Goal: Book appointment/travel/reservation

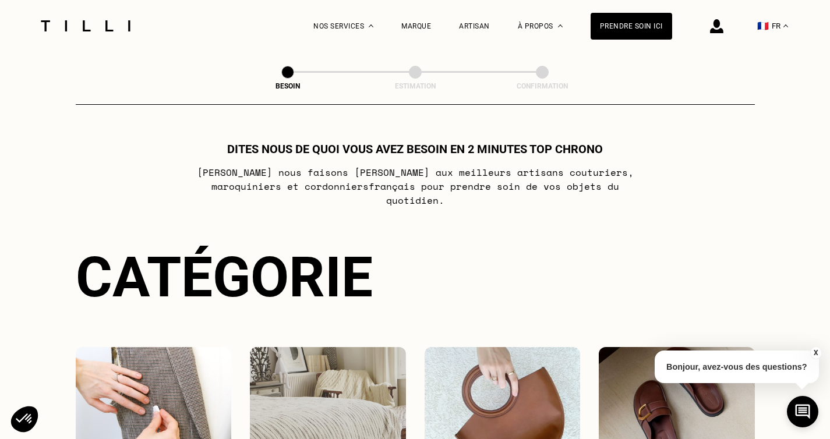
select select "FR"
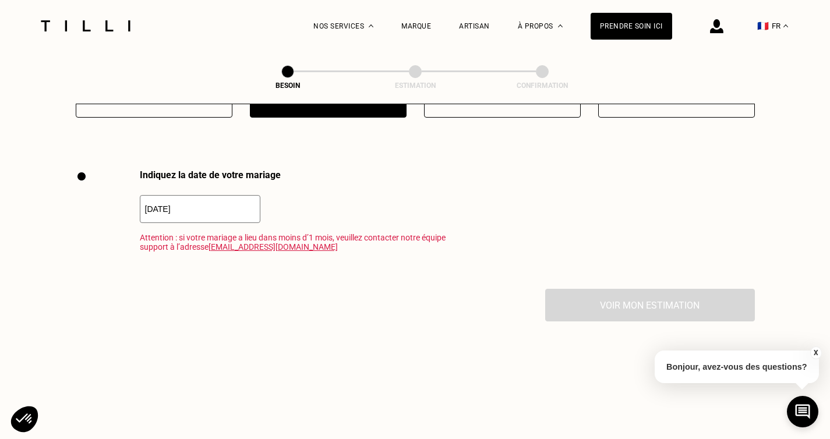
scroll to position [1572, 0]
click at [174, 203] on input "[DATE]" at bounding box center [200, 207] width 121 height 28
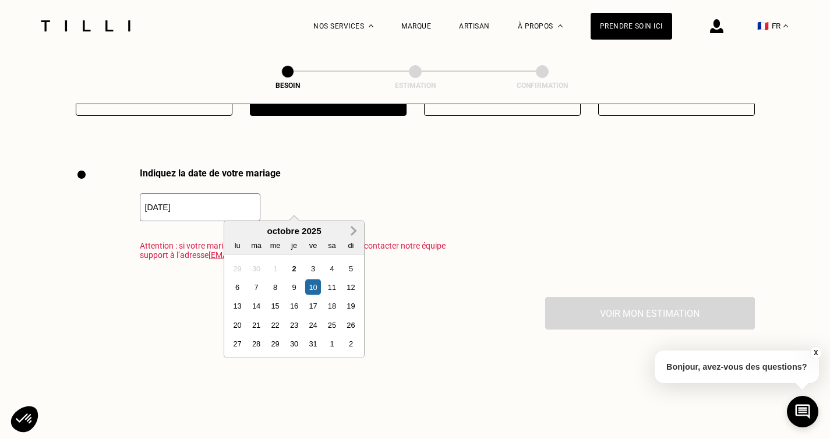
click at [355, 235] on button "Next Month" at bounding box center [353, 231] width 19 height 19
click at [348, 266] on div "2" at bounding box center [351, 268] width 16 height 16
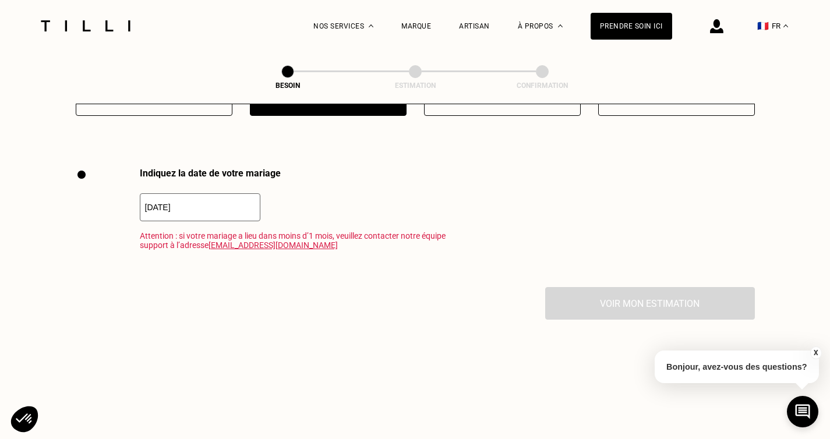
click at [243, 199] on input "[DATE]" at bounding box center [200, 207] width 121 height 28
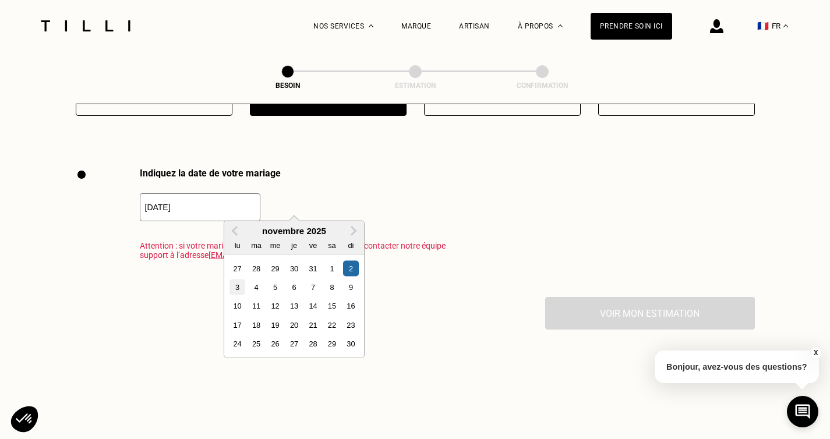
click at [238, 282] on div "3" at bounding box center [237, 288] width 16 height 16
type input "[DATE]"
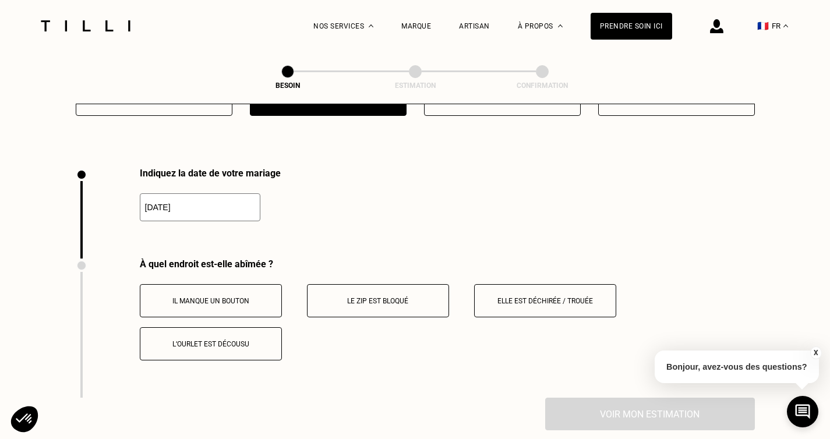
click at [511, 297] on p "Elle est déchirée / trouée" at bounding box center [544, 301] width 129 height 8
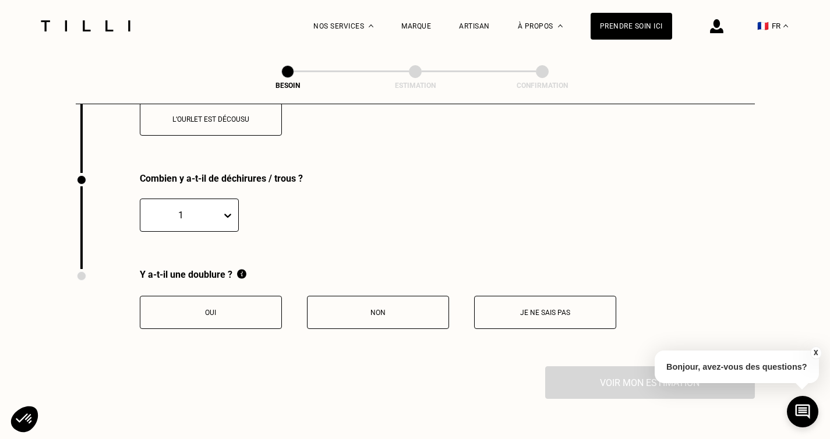
scroll to position [1833, 0]
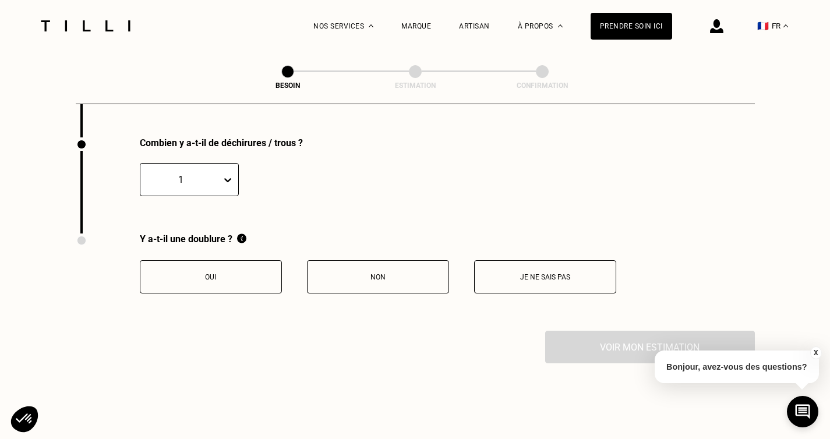
click at [380, 274] on button "Non" at bounding box center [378, 276] width 142 height 33
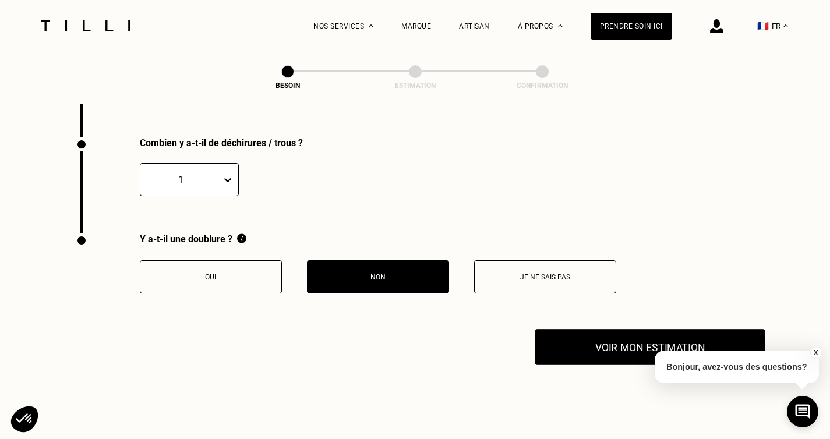
click at [586, 344] on button "Voir mon estimation" at bounding box center [650, 347] width 231 height 36
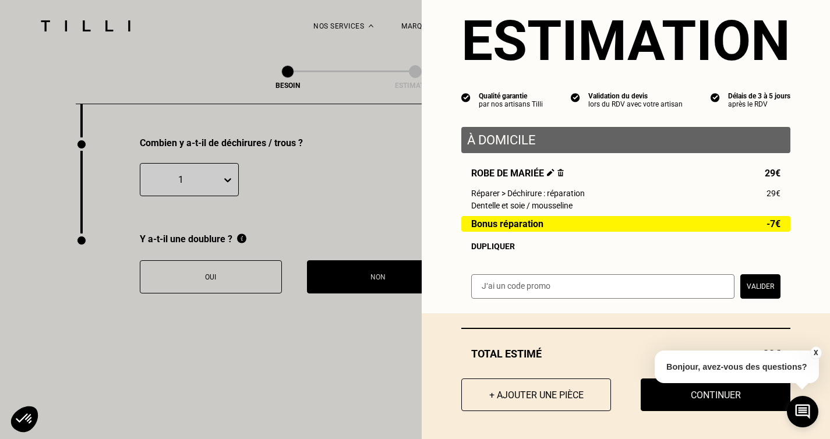
scroll to position [35, 0]
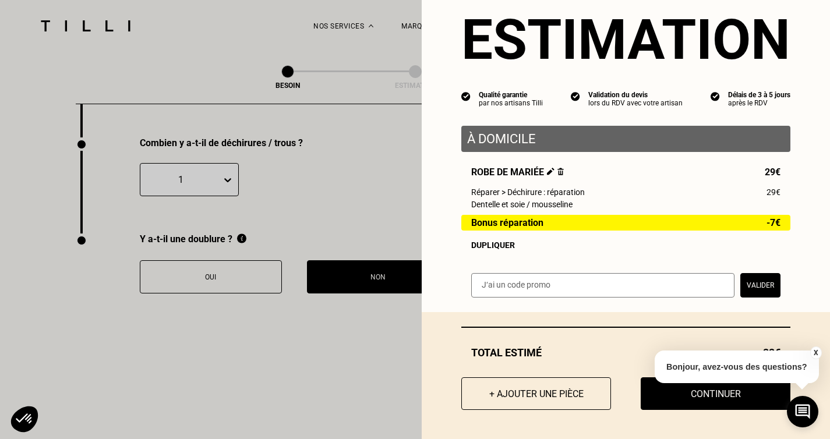
click at [816, 351] on button "X" at bounding box center [815, 352] width 12 height 13
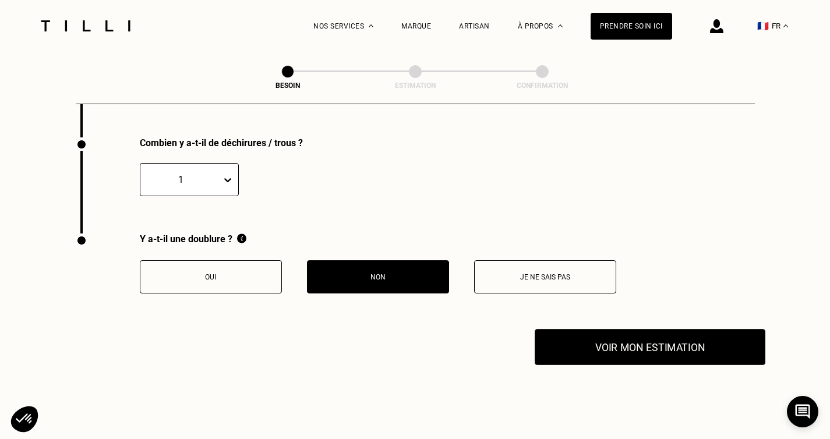
click at [609, 335] on button "Voir mon estimation" at bounding box center [650, 347] width 231 height 36
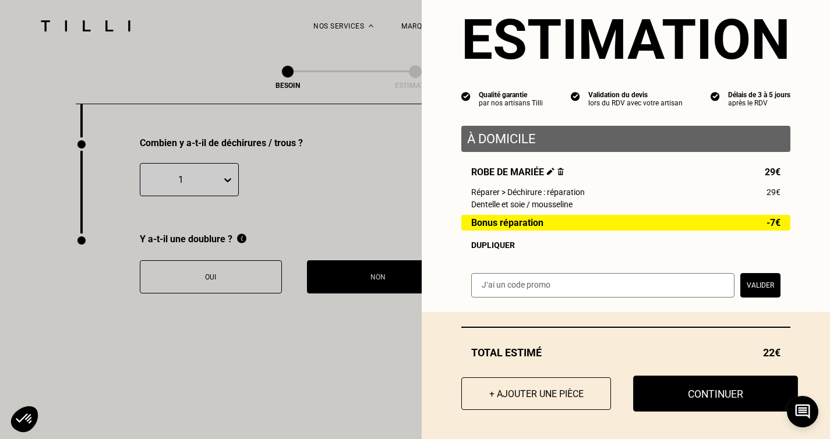
click at [684, 395] on button "Continuer" at bounding box center [715, 394] width 165 height 36
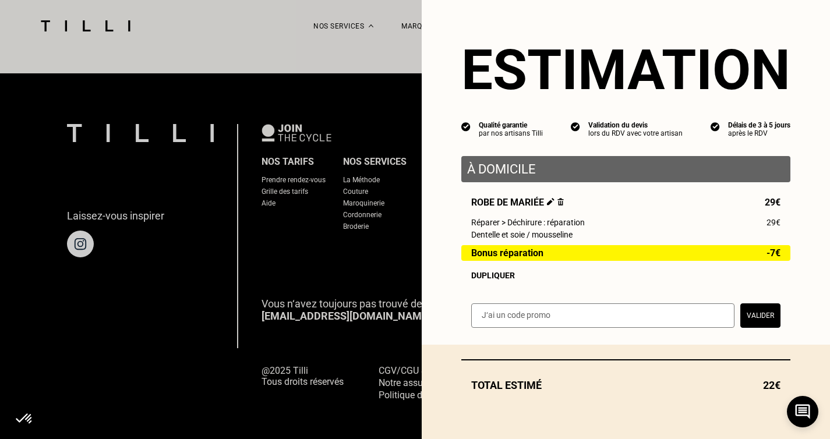
scroll to position [2, 0]
select select "FR"
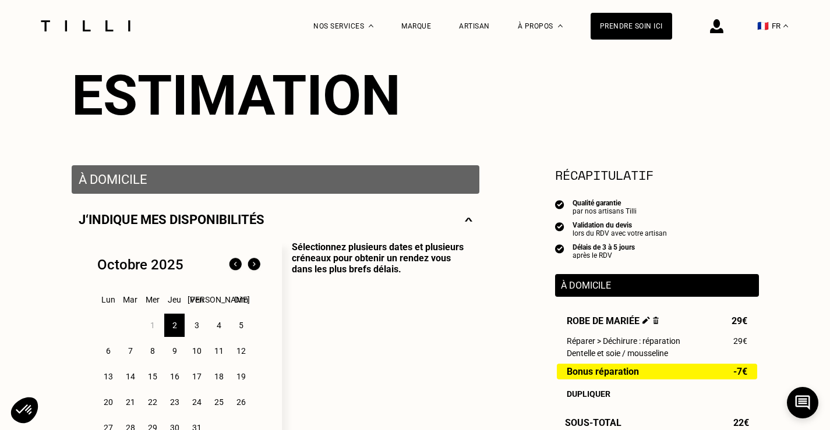
scroll to position [233, 0]
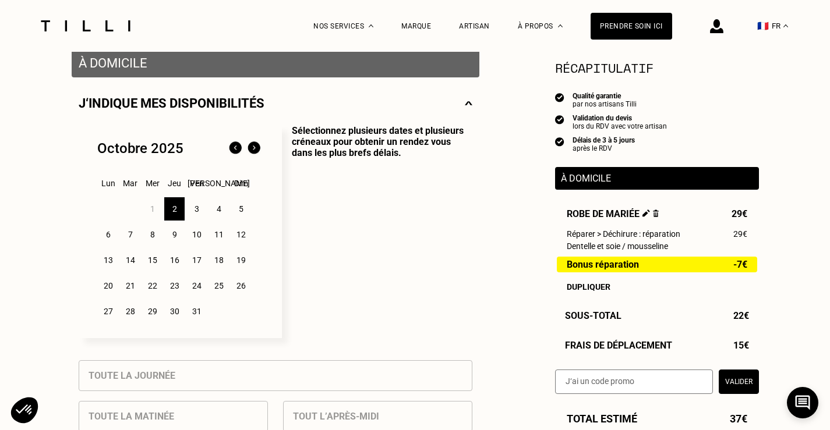
click at [176, 213] on div "2" at bounding box center [174, 208] width 20 height 23
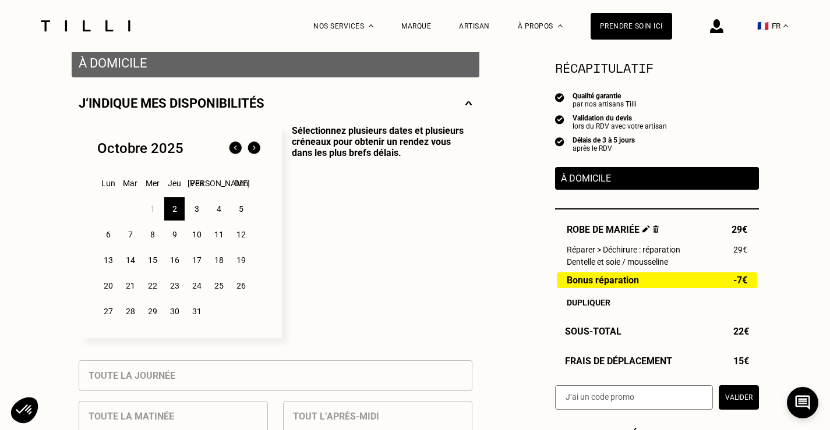
click at [109, 238] on div "6" at bounding box center [108, 234] width 20 height 23
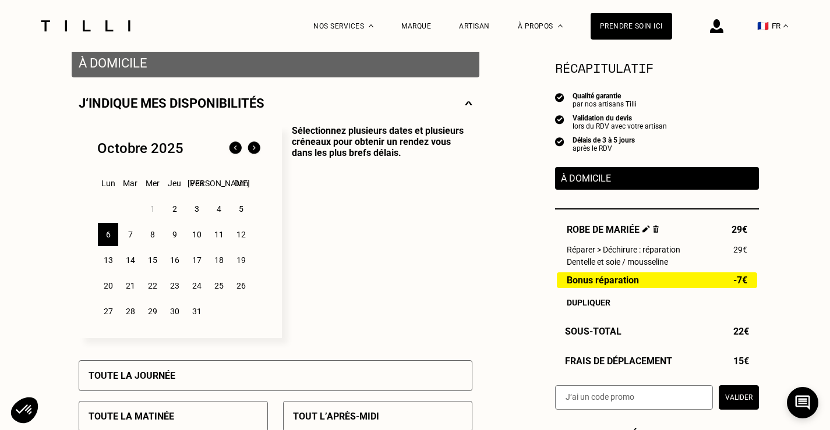
click at [177, 208] on div "2" at bounding box center [174, 208] width 20 height 23
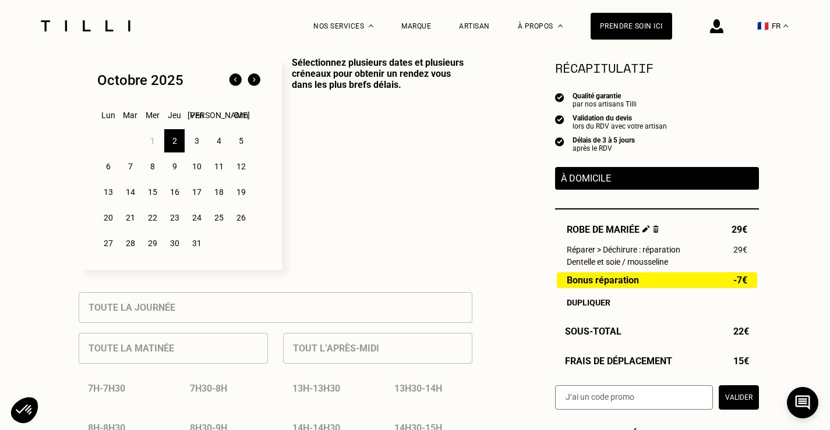
scroll to position [349, 0]
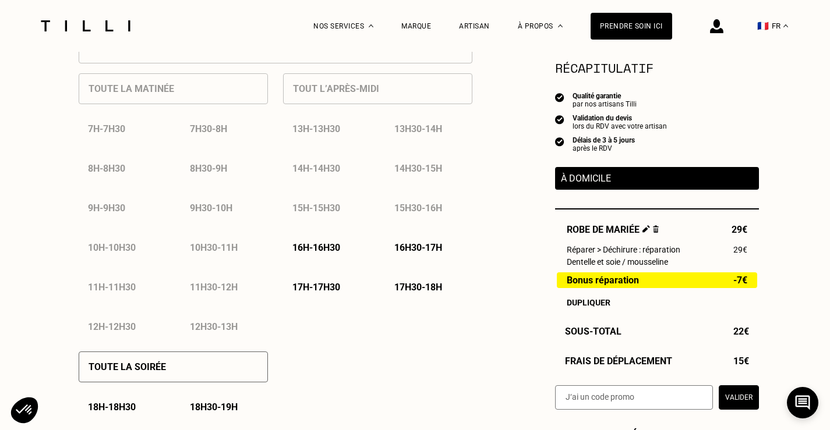
scroll to position [582, 0]
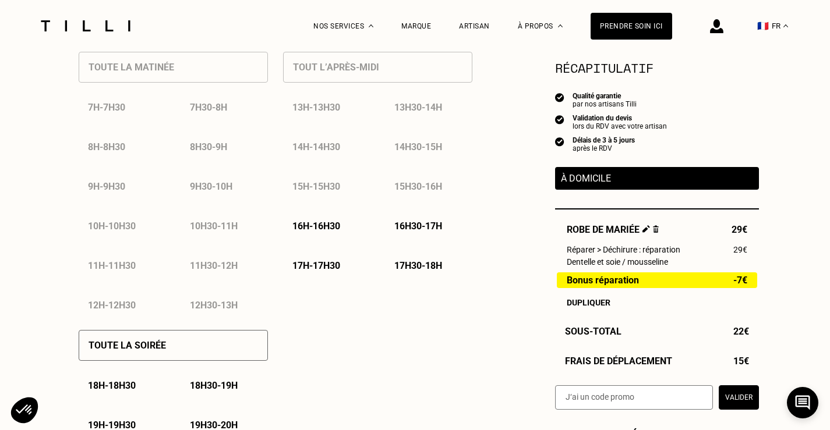
click at [320, 231] on p "16h - 16h30" at bounding box center [316, 226] width 48 height 11
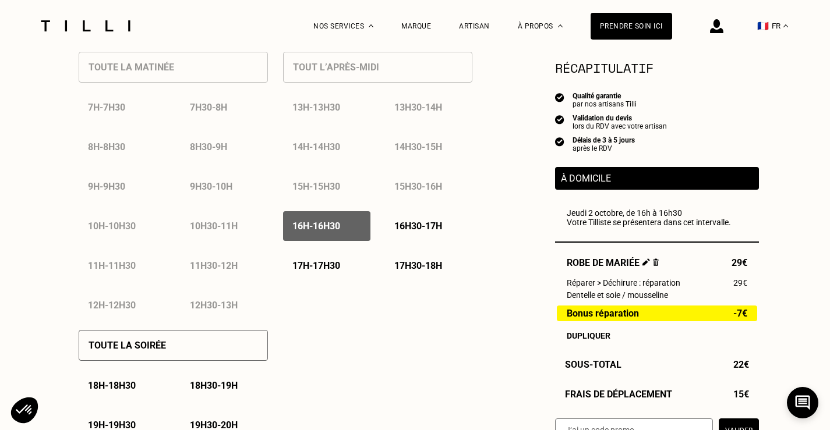
click at [506, 341] on div "Estimation Récapitulatif Qualité garantie par nos artisans Tilli Validation du …" at bounding box center [415, 339] width 687 height 1485
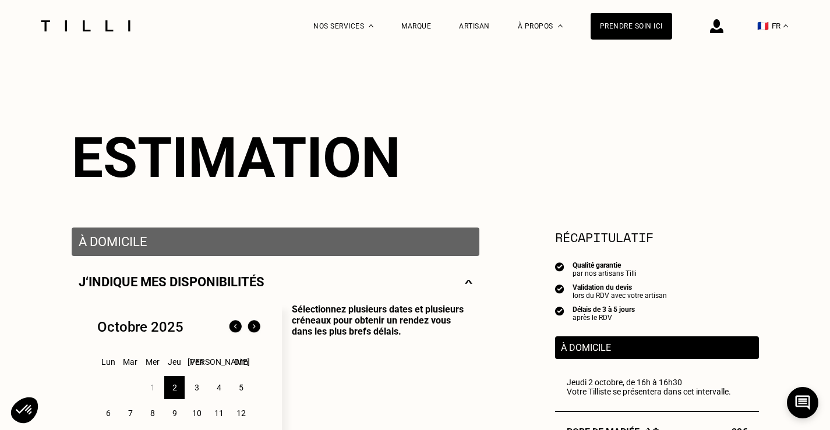
scroll to position [0, 0]
